Goal: Task Accomplishment & Management: Use online tool/utility

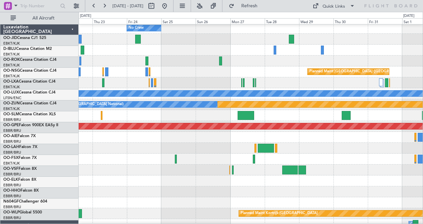
scroll to position [40, 0]
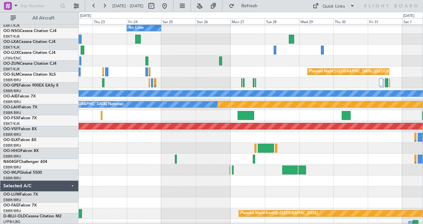
click at [185, 115] on div "No Crew No Crew Planned Maint [GEOGRAPHIC_DATA] ([GEOGRAPHIC_DATA]) A/C Unavail…" at bounding box center [251, 121] width 344 height 240
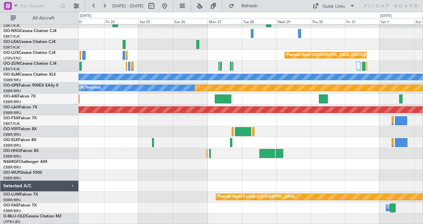
scroll to position [38, 0]
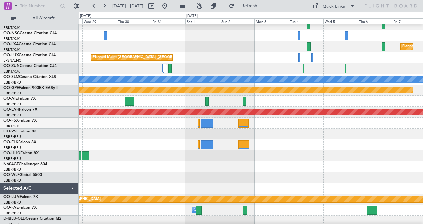
click at [118, 174] on div at bounding box center [251, 177] width 344 height 11
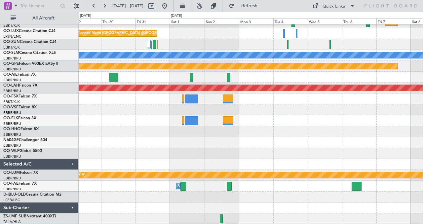
click at [250, 79] on div "Planned Maint Kortrijk-[GEOGRAPHIC_DATA] Planned Maint [GEOGRAPHIC_DATA] ([GEOG…" at bounding box center [251, 94] width 344 height 262
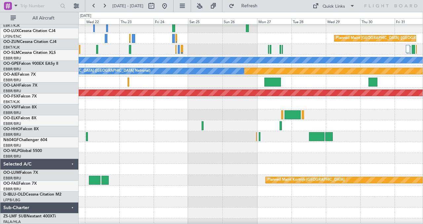
scroll to position [44, 0]
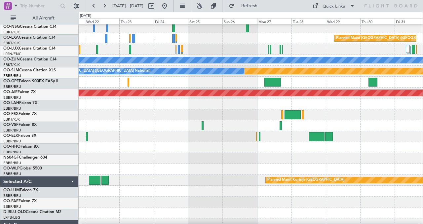
drag, startPoint x: 196, startPoint y: 143, endPoint x: 422, endPoint y: 152, distance: 227.1
click at [422, 142] on div at bounding box center [251, 136] width 344 height 11
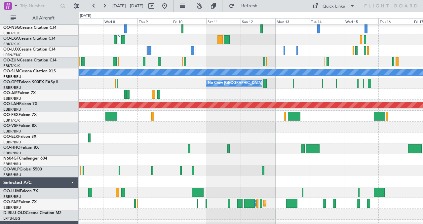
scroll to position [45, 0]
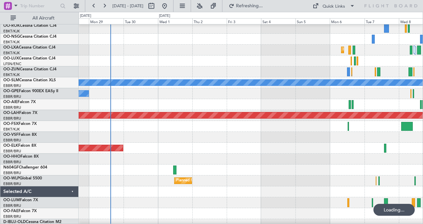
click at [422, 150] on div "Planned Maint Kortrijk-[GEOGRAPHIC_DATA]" at bounding box center [251, 148] width 344 height 11
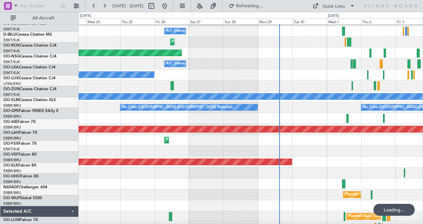
scroll to position [40, 0]
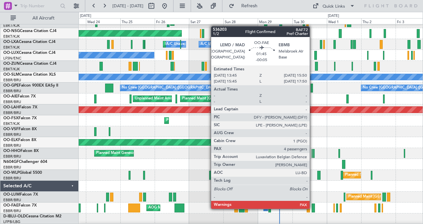
click at [313, 209] on div at bounding box center [313, 208] width 3 height 9
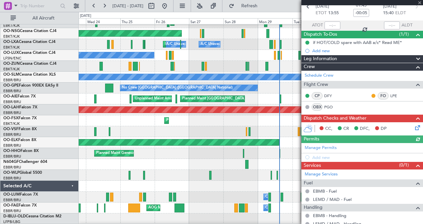
scroll to position [81, 0]
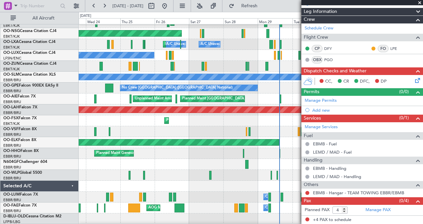
click at [420, 2] on span at bounding box center [420, 3] width 7 height 6
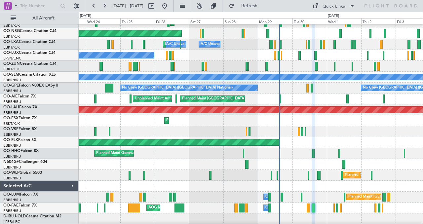
type input "0"
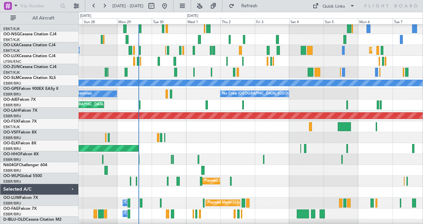
scroll to position [32, 0]
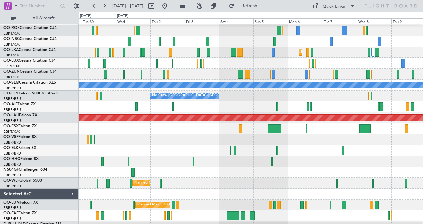
click at [102, 38] on div at bounding box center [251, 41] width 344 height 11
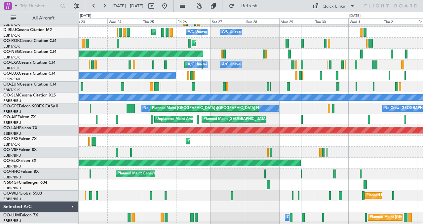
click at [345, 125] on div "Planned Maint [GEOGRAPHIC_DATA] ([GEOGRAPHIC_DATA]) Unplanned Maint Amsterdam (…" at bounding box center [251, 119] width 344 height 11
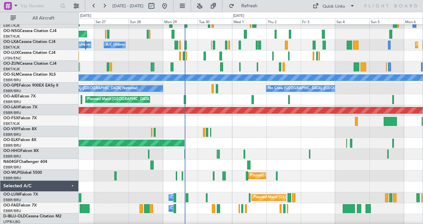
scroll to position [39, 0]
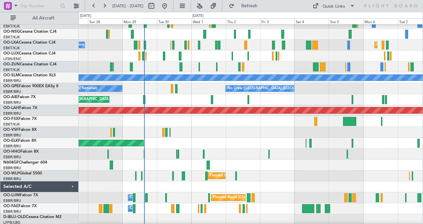
click at [172, 38] on div "Planned Maint [GEOGRAPHIC_DATA] ([GEOGRAPHIC_DATA])" at bounding box center [251, 34] width 344 height 11
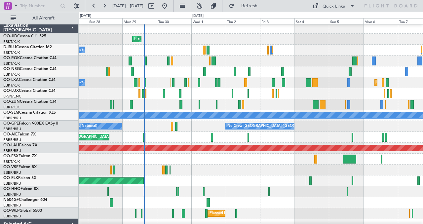
scroll to position [0, 0]
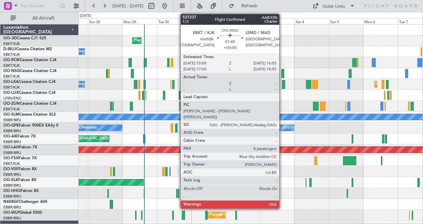
click at [283, 72] on div at bounding box center [283, 73] width 3 height 9
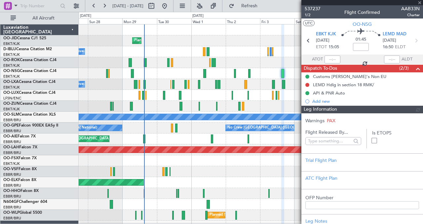
click at [420, 1] on div at bounding box center [363, 2] width 122 height 5
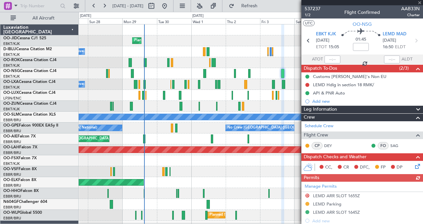
click at [420, 2] on div at bounding box center [363, 2] width 122 height 5
click at [422, 2] on div at bounding box center [363, 2] width 122 height 5
click at [421, 3] on div at bounding box center [363, 2] width 122 height 5
click at [420, 3] on span at bounding box center [420, 3] width 7 height 6
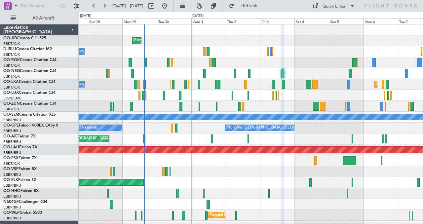
type input "0"
click at [339, 6] on div "Quick Links" at bounding box center [334, 6] width 22 height 7
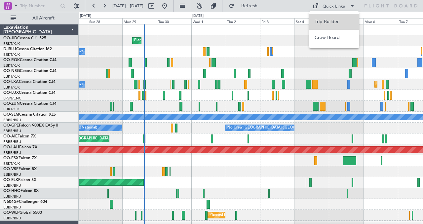
click at [332, 22] on button "Trip Builder" at bounding box center [335, 22] width 50 height 16
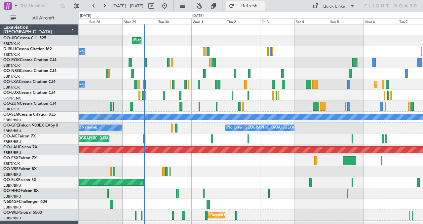
click at [264, 6] on span "Refresh" at bounding box center [250, 6] width 28 height 5
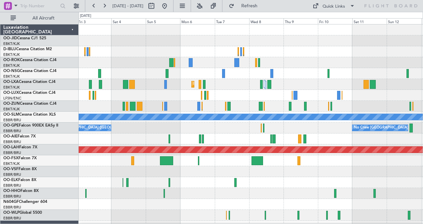
click at [169, 90] on div "Planned Maint Kortrijk-[GEOGRAPHIC_DATA] A/C Unavailable [GEOGRAPHIC_DATA] No C…" at bounding box center [251, 144] width 344 height 240
click at [333, 5] on div "Quick Links" at bounding box center [334, 6] width 22 height 7
click at [333, 21] on button "Trip Builder" at bounding box center [335, 22] width 50 height 16
click at [264, 7] on span "Refresh" at bounding box center [250, 6] width 28 height 5
